Goal: Book appointment/travel/reservation

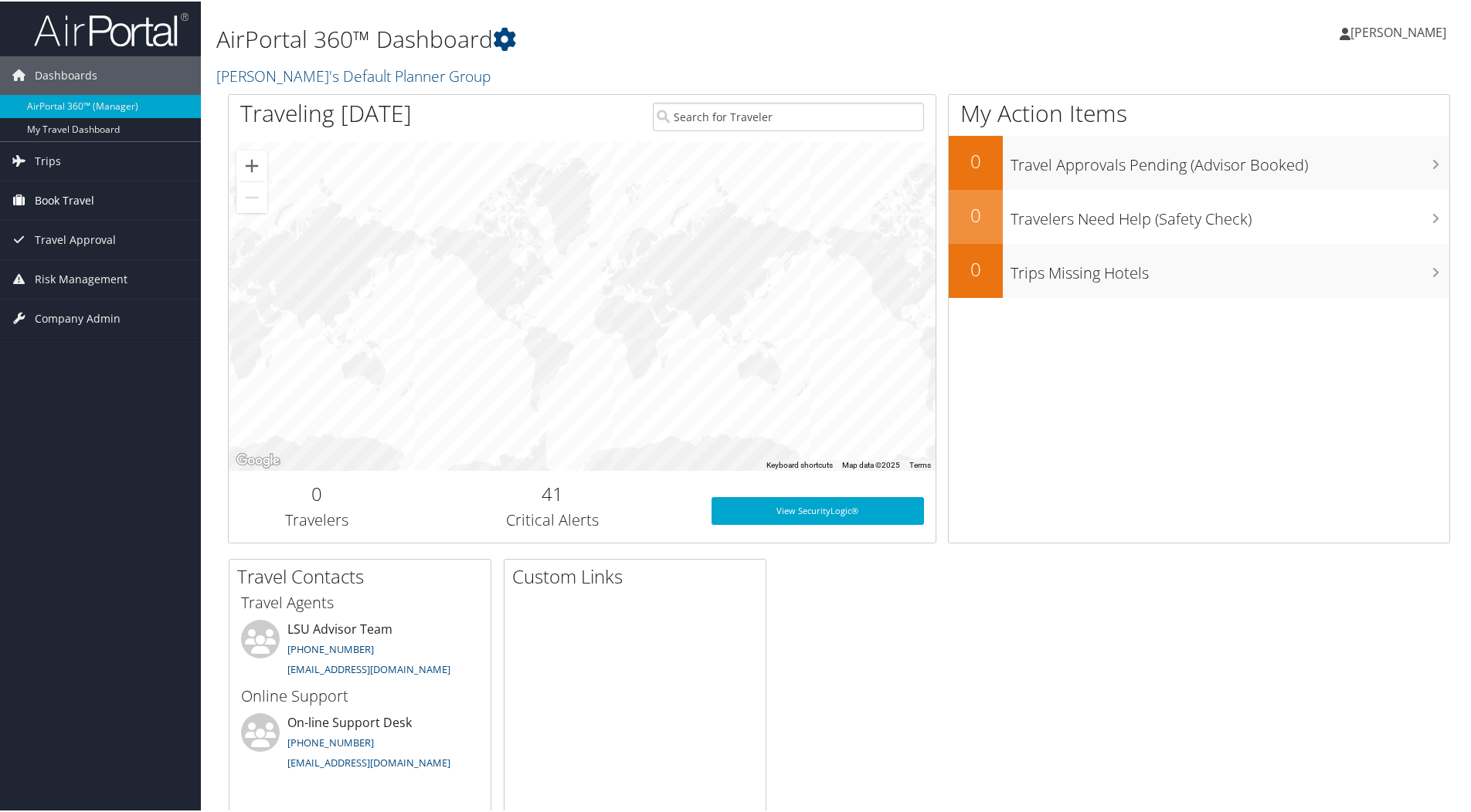
drag, startPoint x: 96, startPoint y: 197, endPoint x: 100, endPoint y: 205, distance: 8.9
click at [97, 195] on link "Book Travel" at bounding box center [100, 198] width 201 height 39
click at [107, 258] on link "Book/Manage Online Trips" at bounding box center [100, 253] width 201 height 23
